Goal: Task Accomplishment & Management: Manage account settings

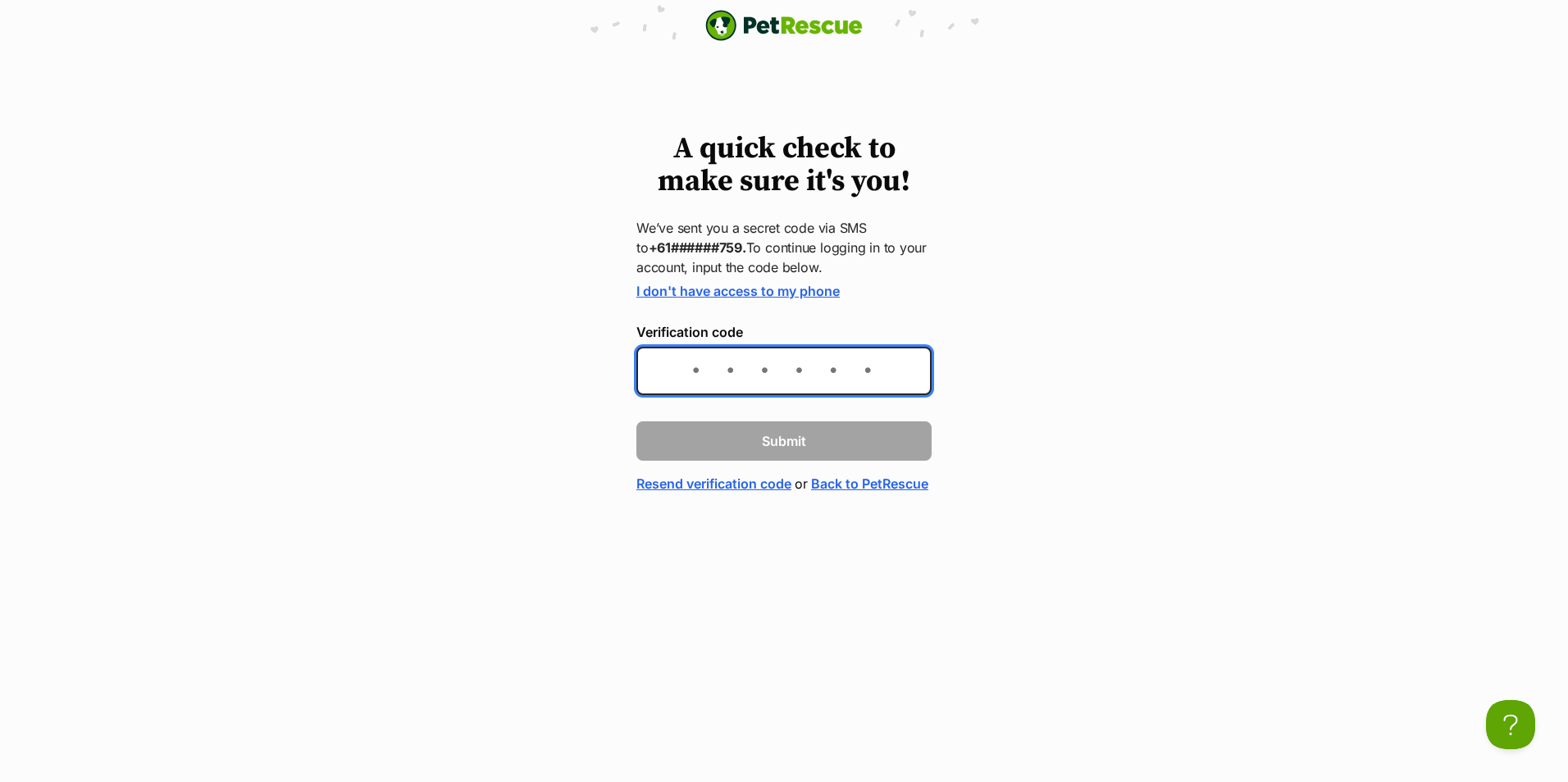
click at [656, 382] on input "Verification code" at bounding box center [784, 371] width 295 height 49
type input "436436"
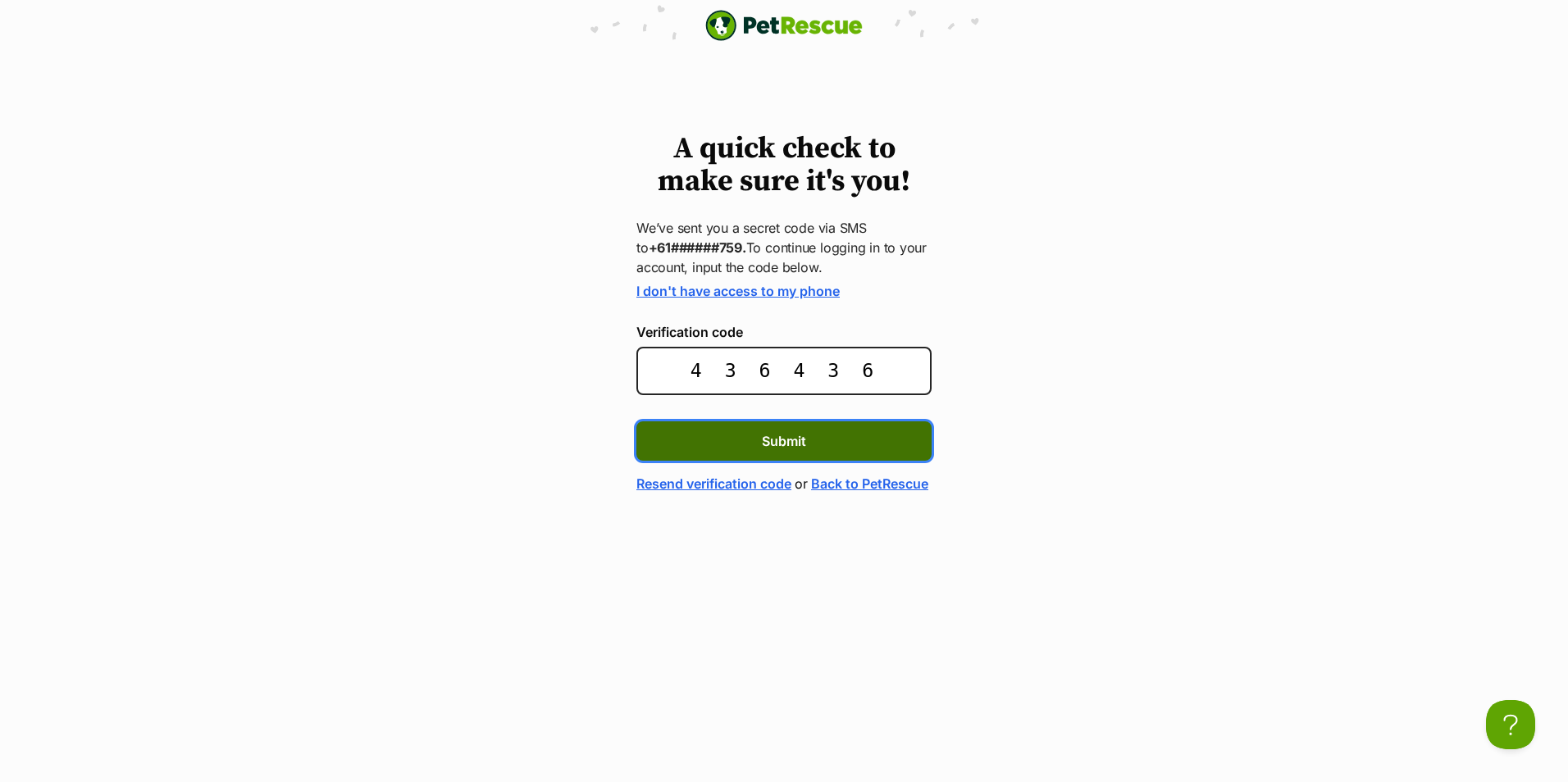
click at [772, 438] on span "Submit" at bounding box center [784, 441] width 45 height 19
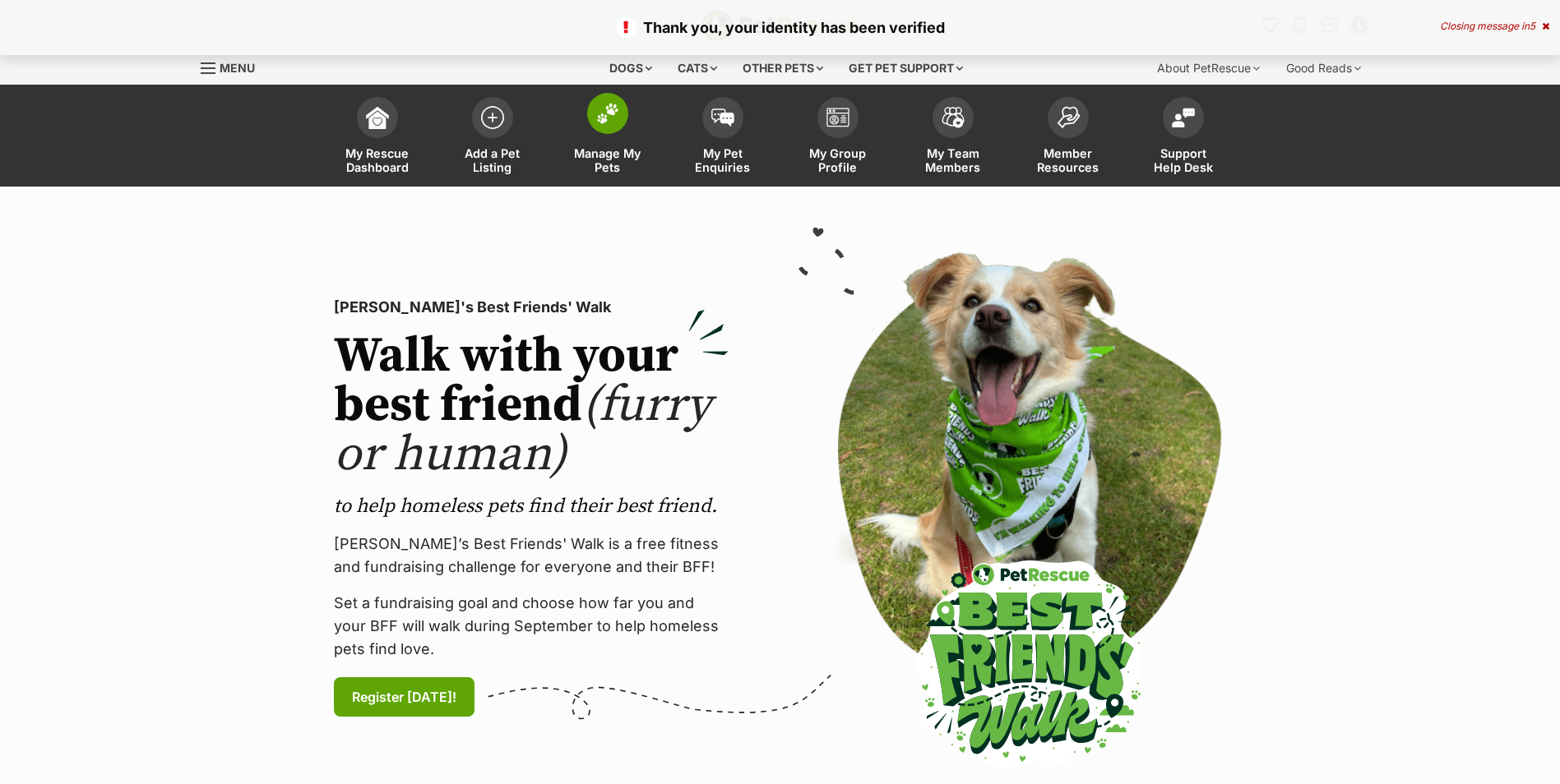
click at [607, 125] on span at bounding box center [607, 113] width 41 height 41
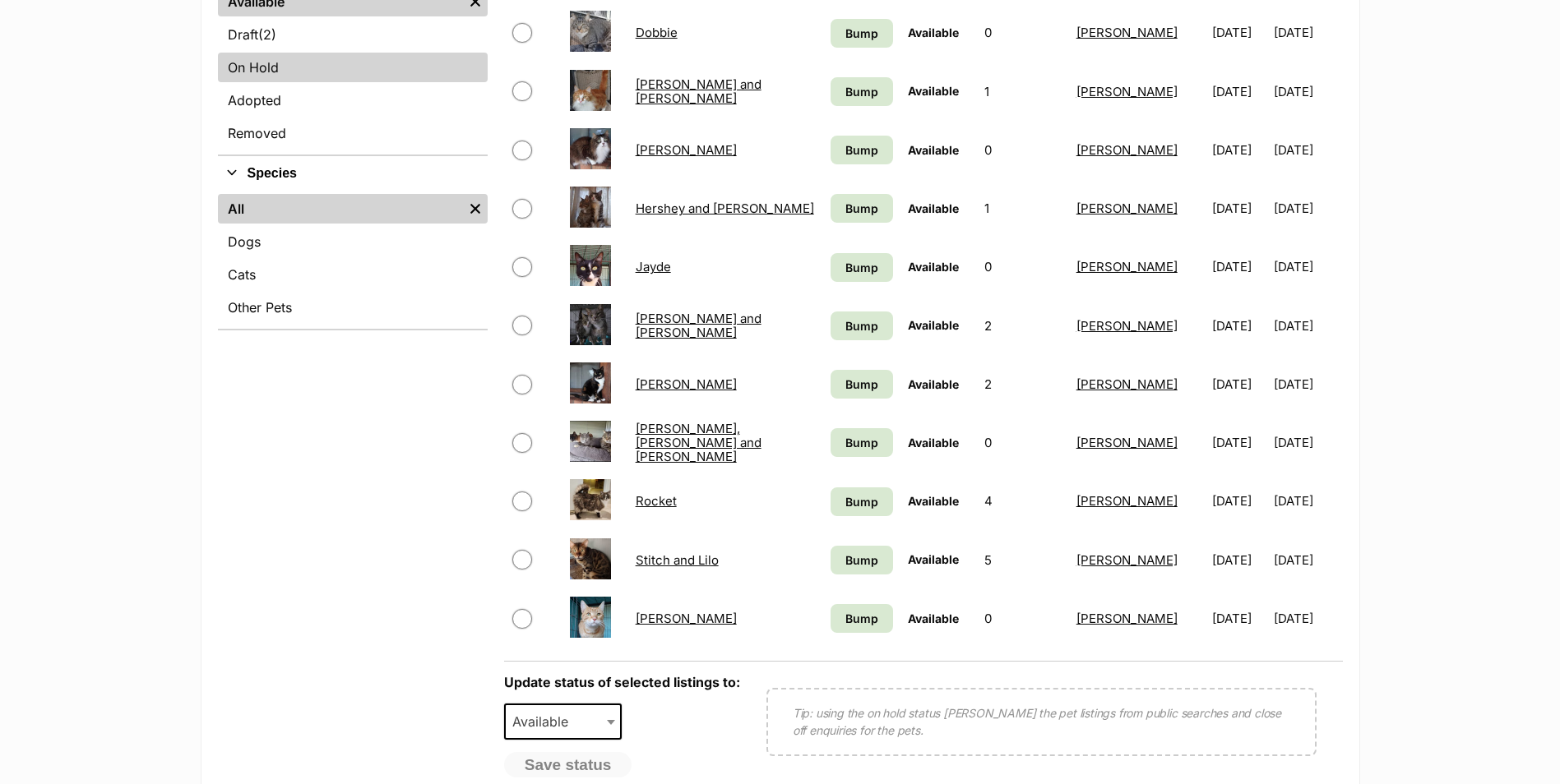
click at [242, 63] on link "On Hold" at bounding box center [353, 67] width 270 height 29
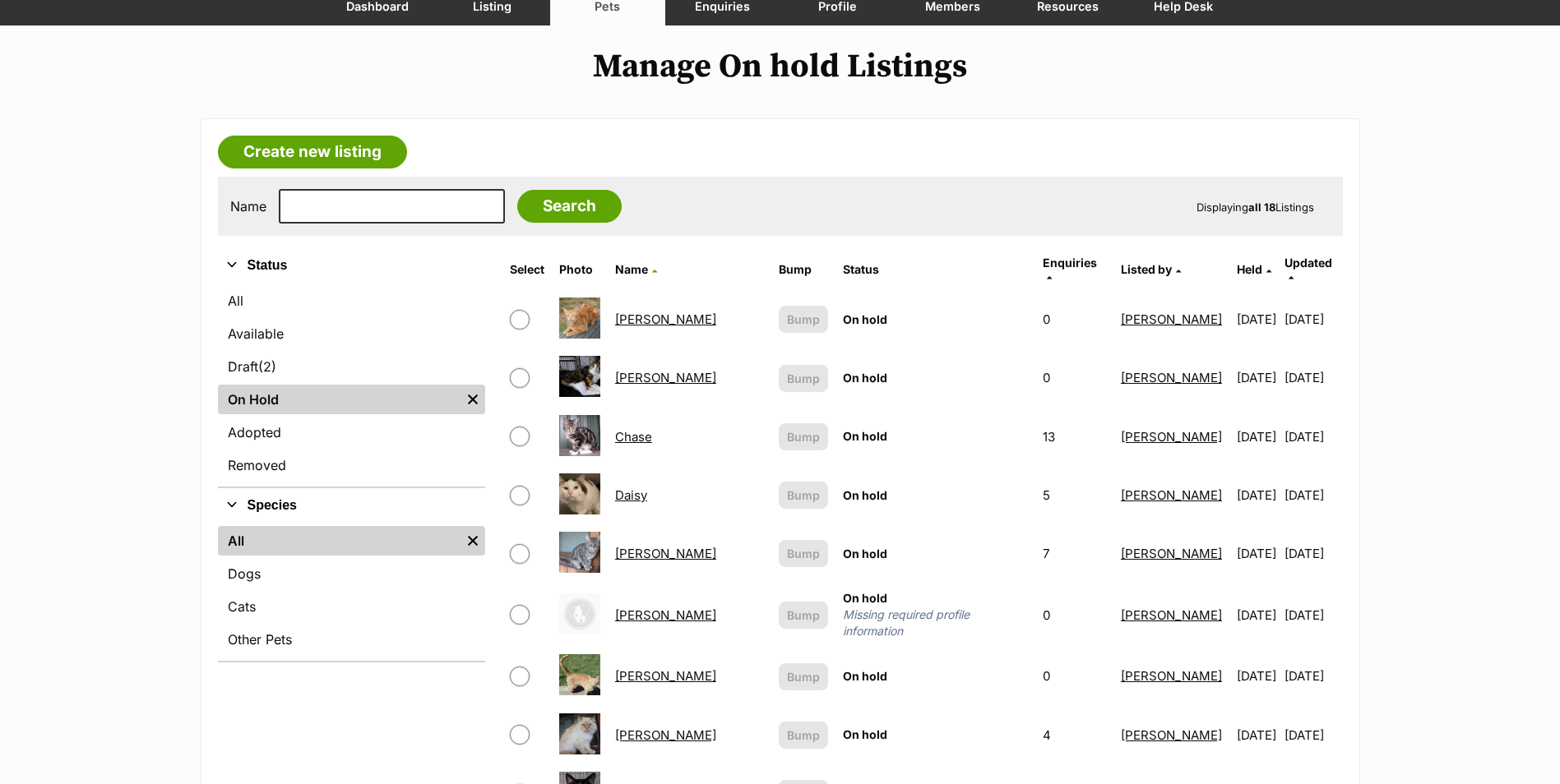
scroll to position [164, 0]
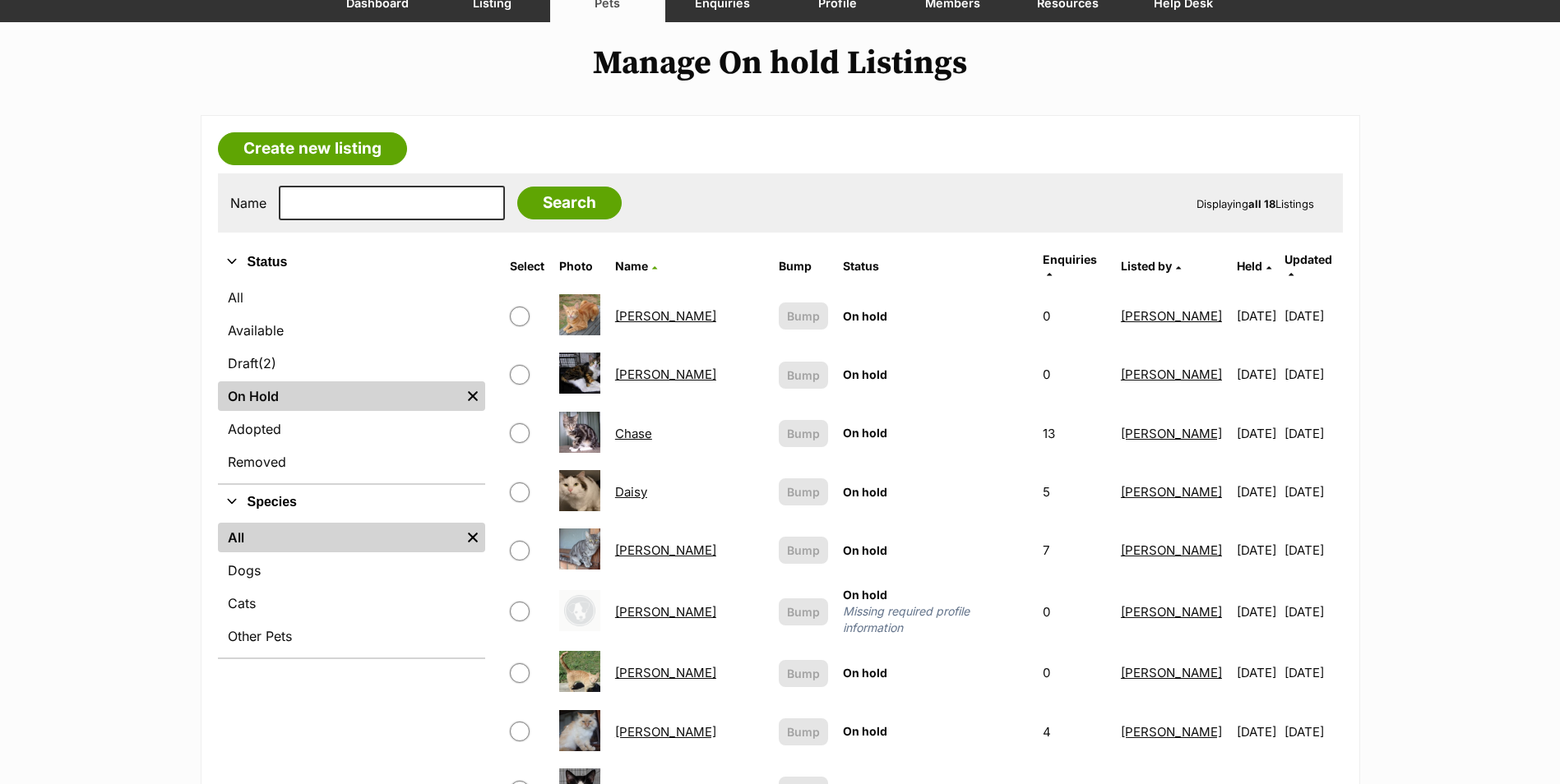
click at [580, 478] on img at bounding box center [580, 490] width 41 height 41
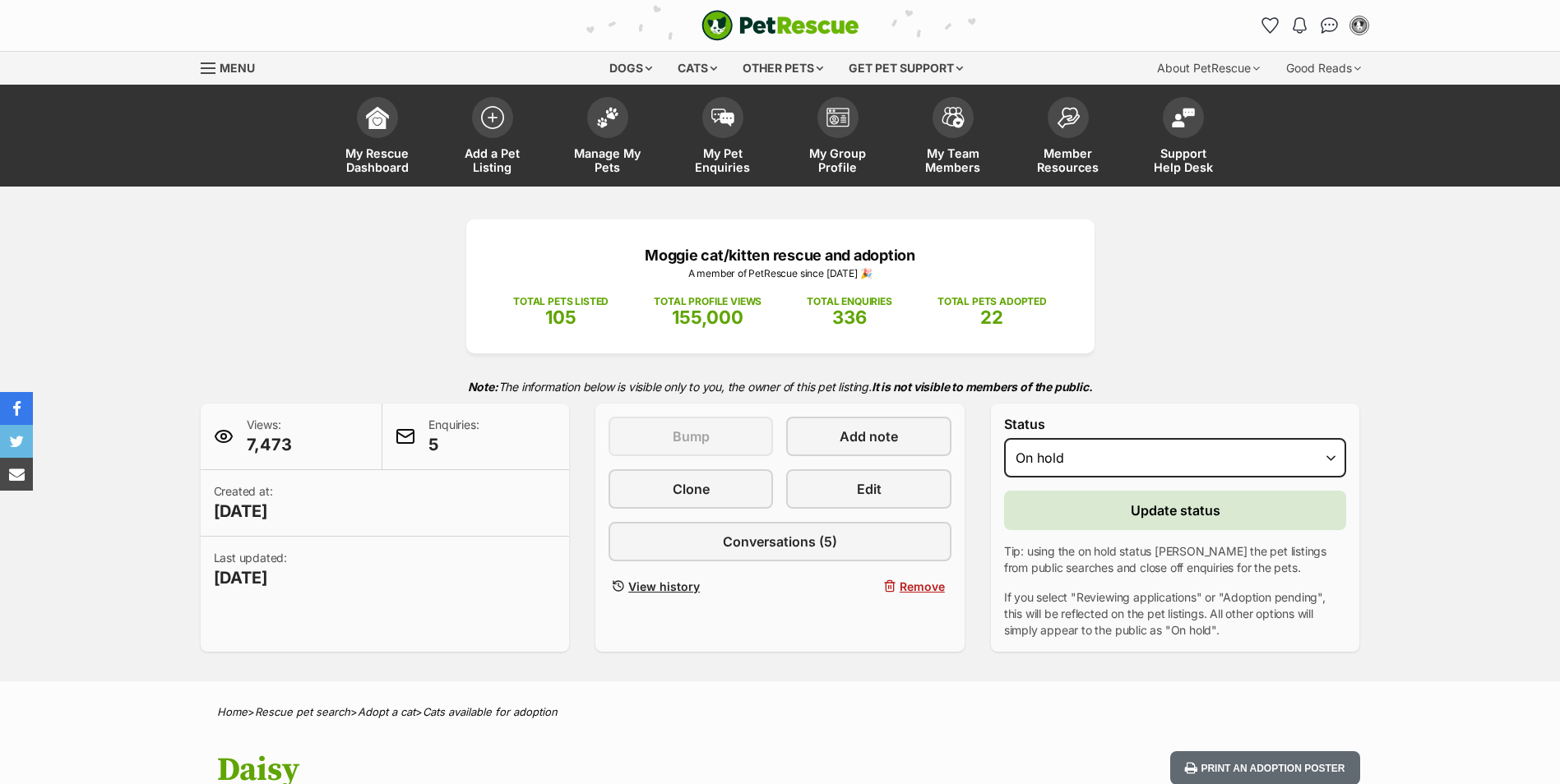
select select "reviewing_applications"
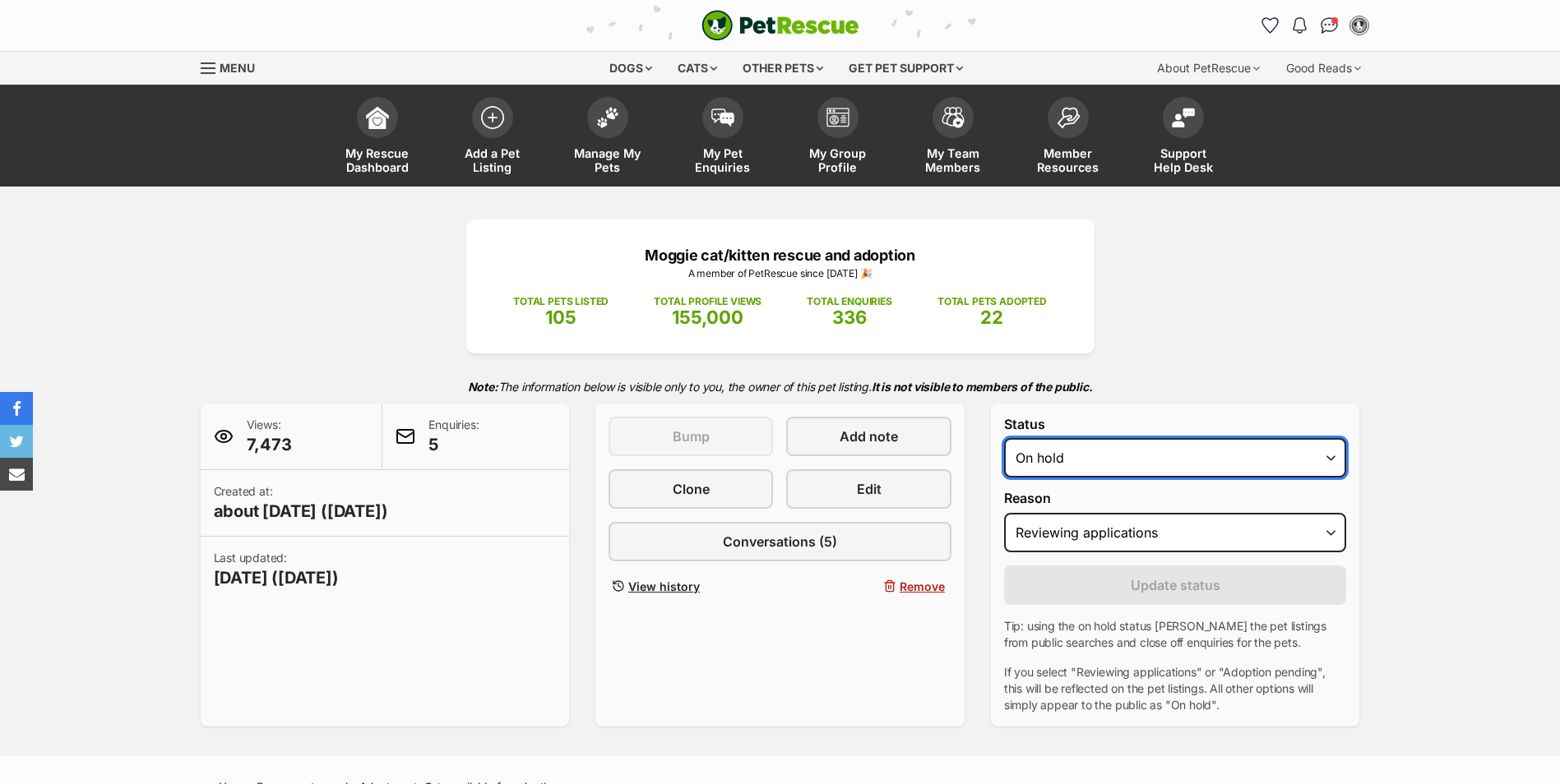
click at [1333, 459] on select "Draft - not available as listing has enquires Available On hold Adopted" at bounding box center [1175, 457] width 343 height 40
select select "rehomed"
click at [1004, 438] on select "Draft - not available as listing has enquires Available On hold Adopted" at bounding box center [1175, 457] width 343 height 40
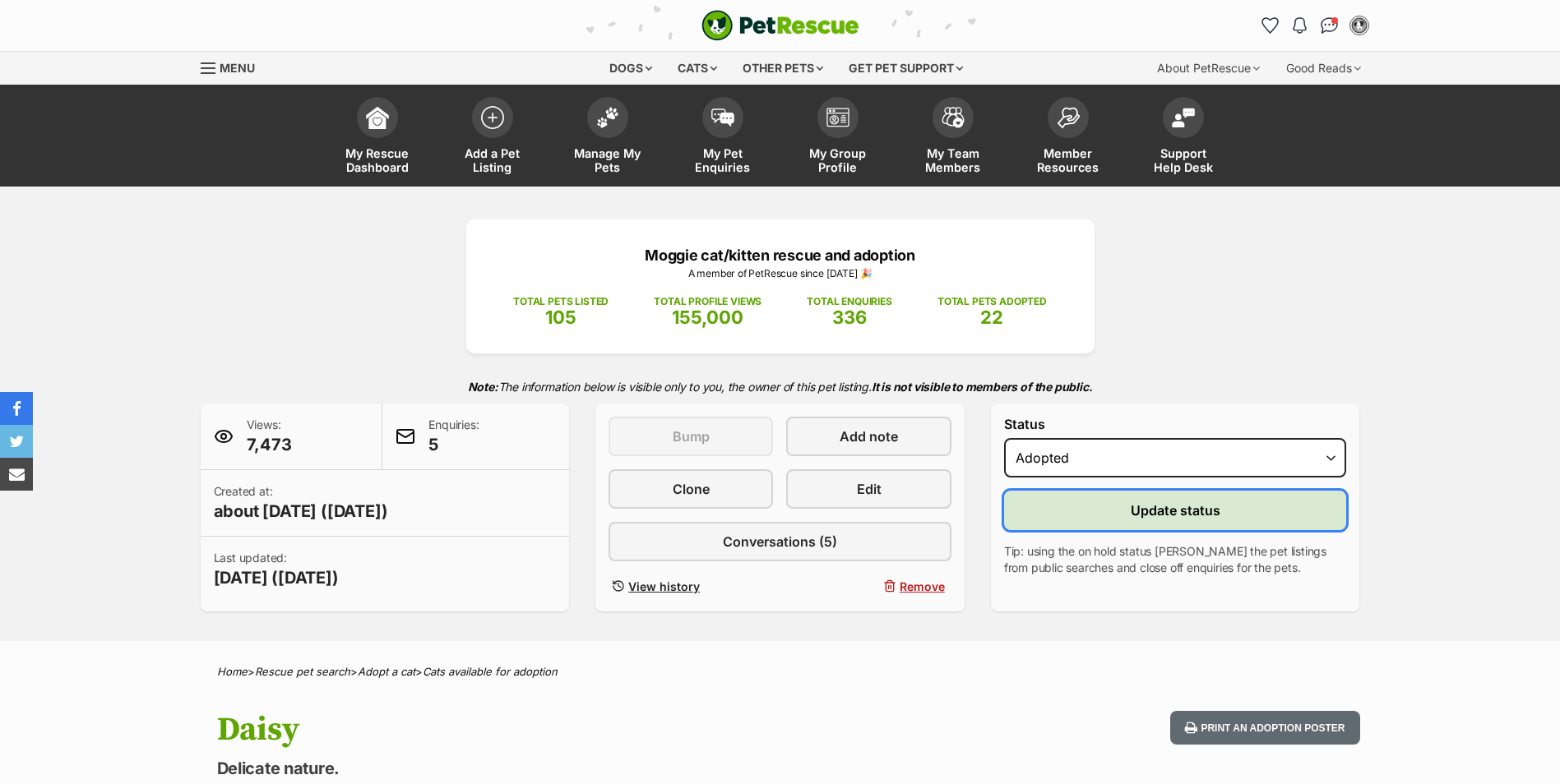
click at [1157, 510] on span "Update status" at bounding box center [1176, 510] width 89 height 19
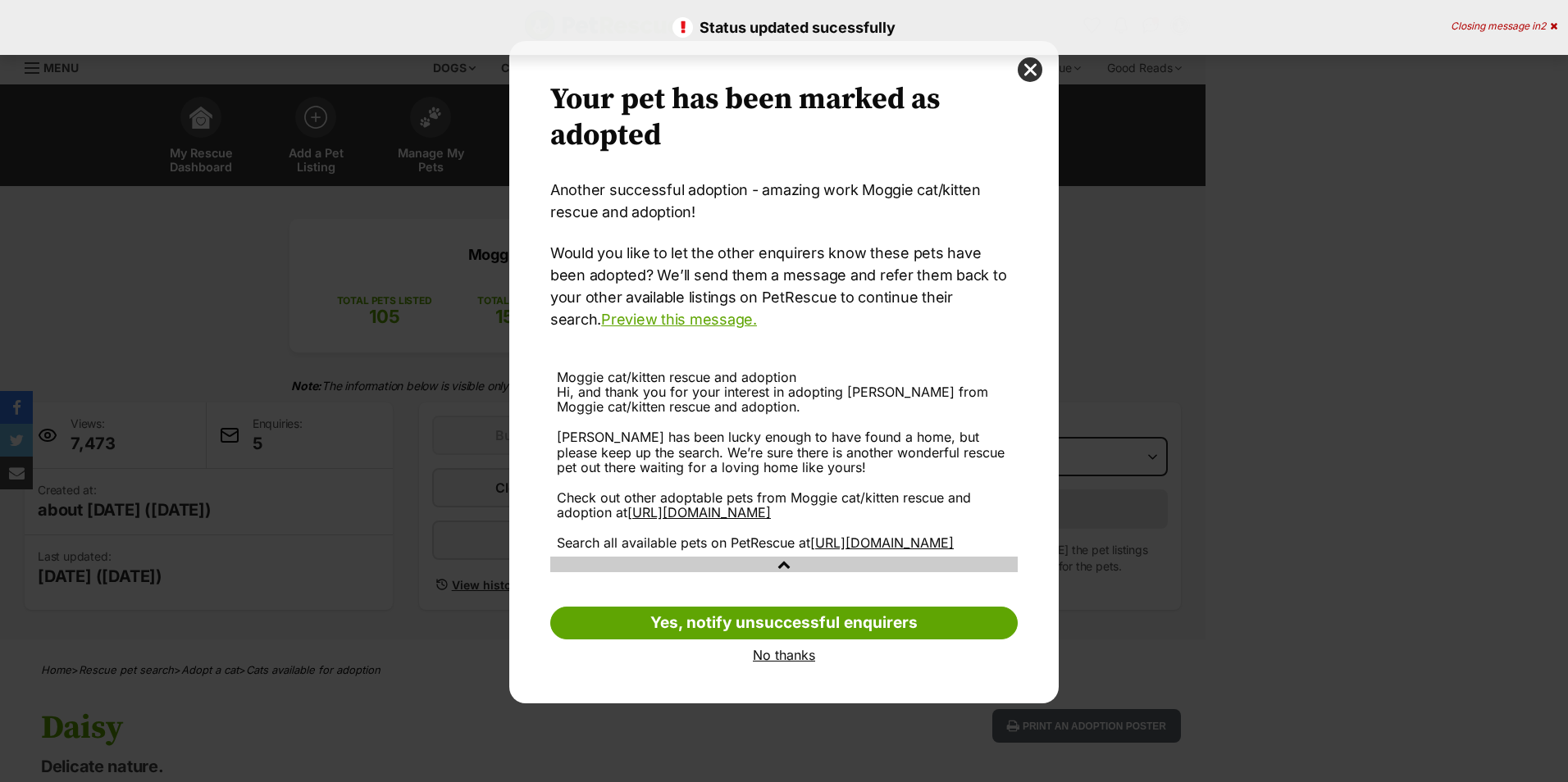
click at [786, 663] on link "No thanks" at bounding box center [784, 655] width 468 height 15
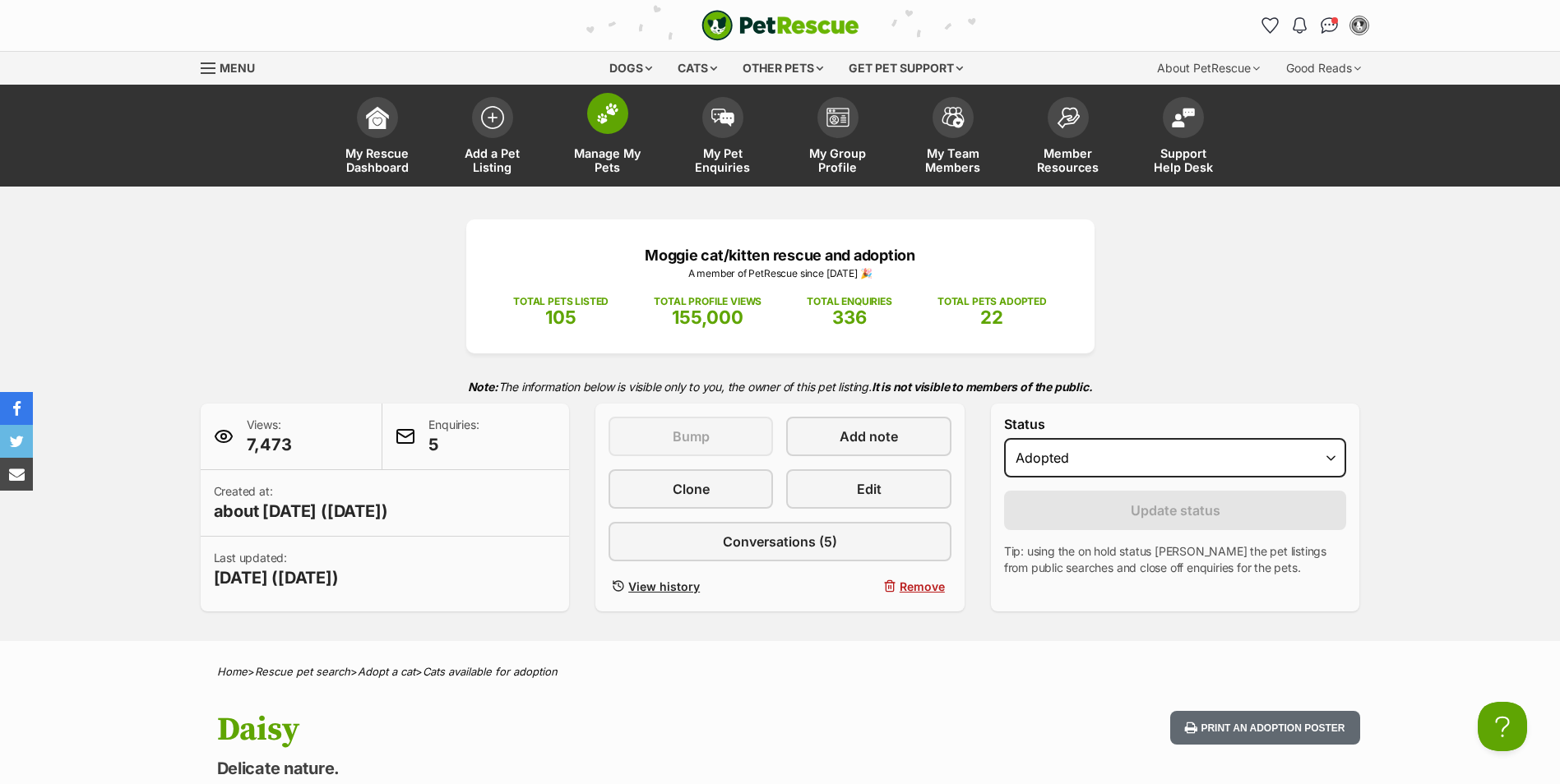
click at [607, 115] on img at bounding box center [607, 113] width 23 height 21
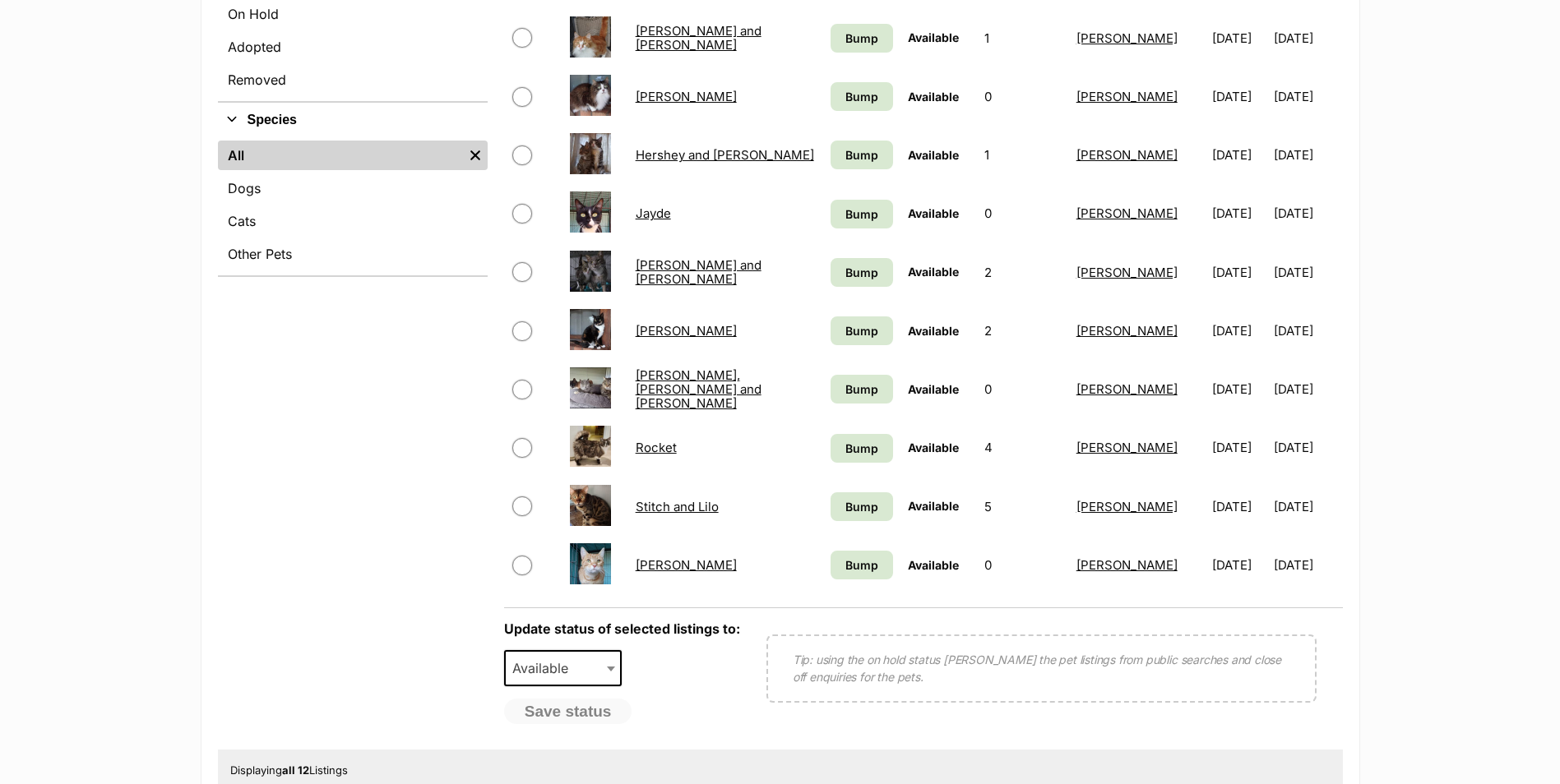
scroll to position [575, 0]
